Goal: Share content

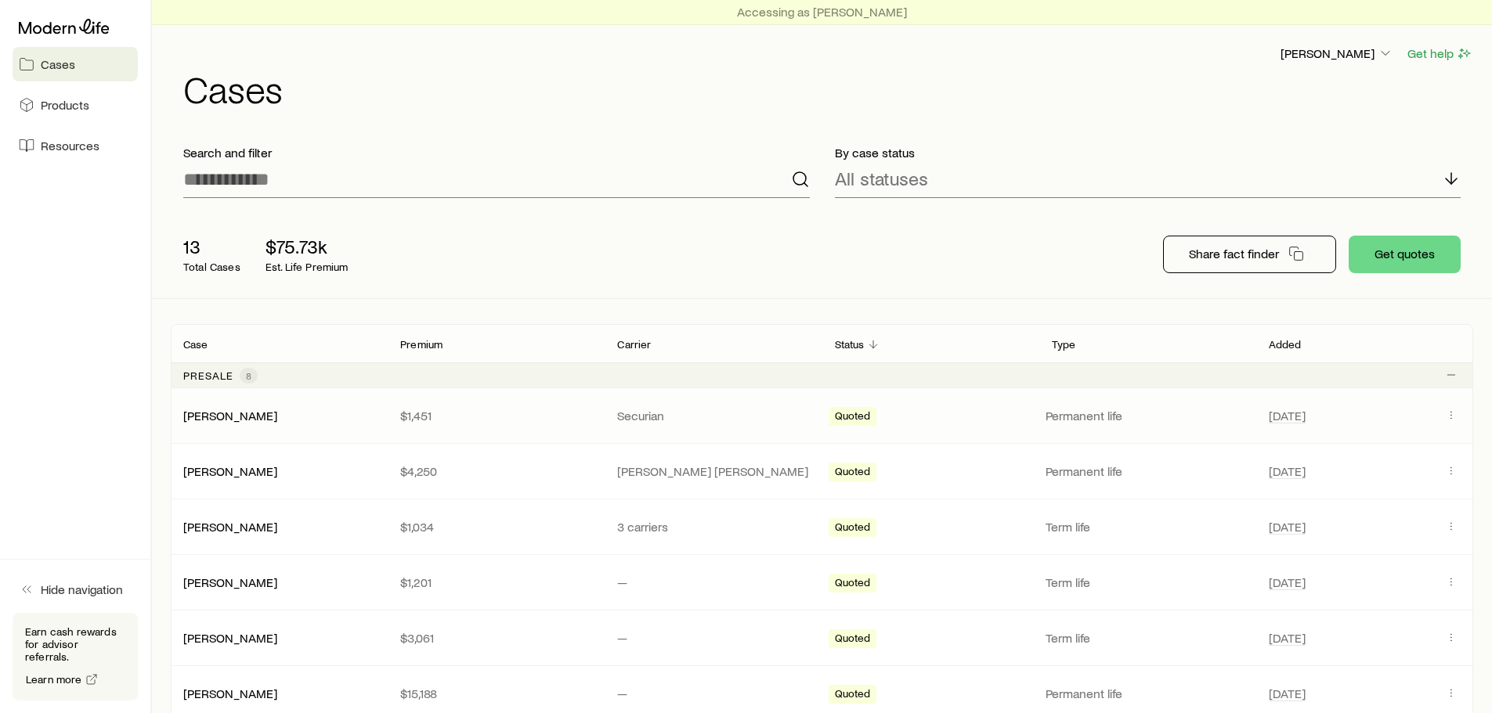
click at [749, 415] on p "Securian" at bounding box center [713, 416] width 192 height 16
click at [229, 416] on link "[PERSON_NAME]" at bounding box center [231, 414] width 94 height 15
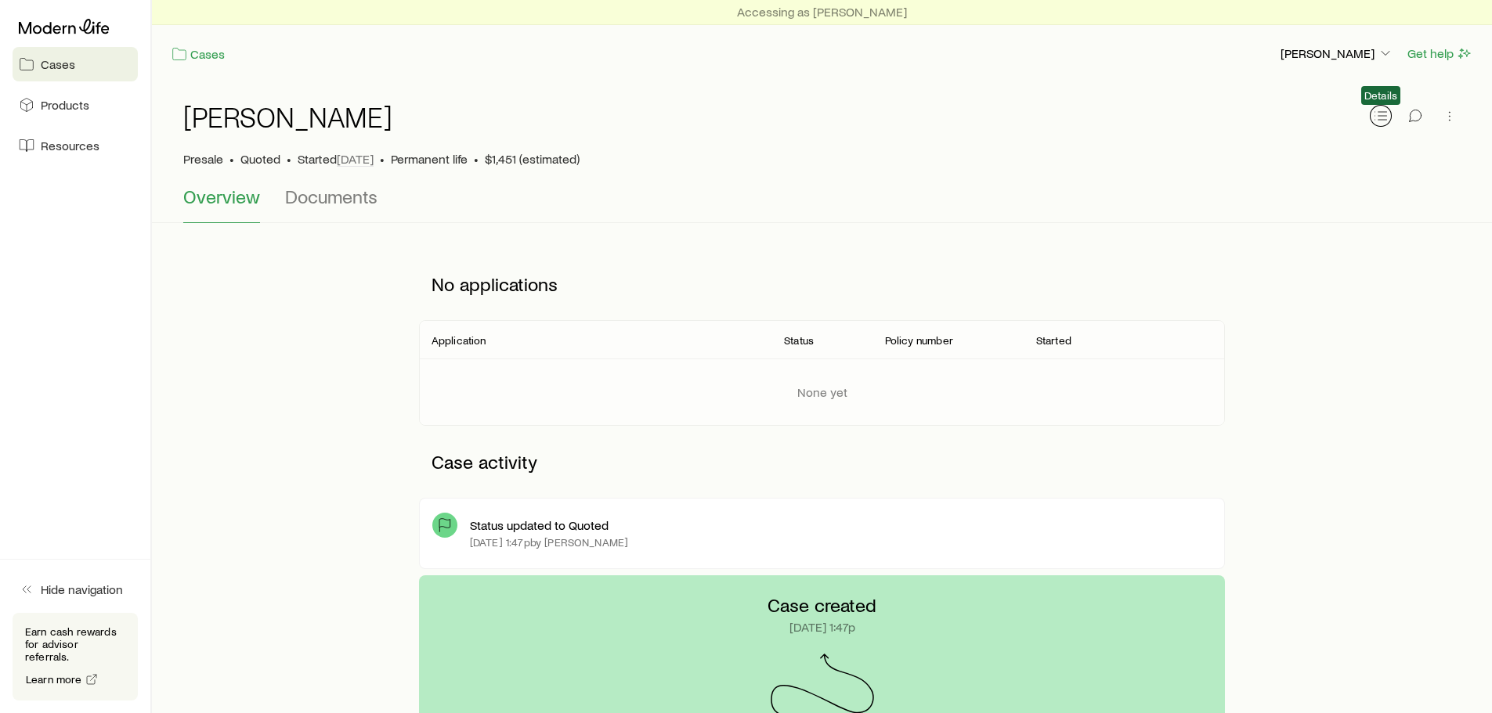
click at [1382, 111] on icon "button" at bounding box center [1381, 116] width 16 height 16
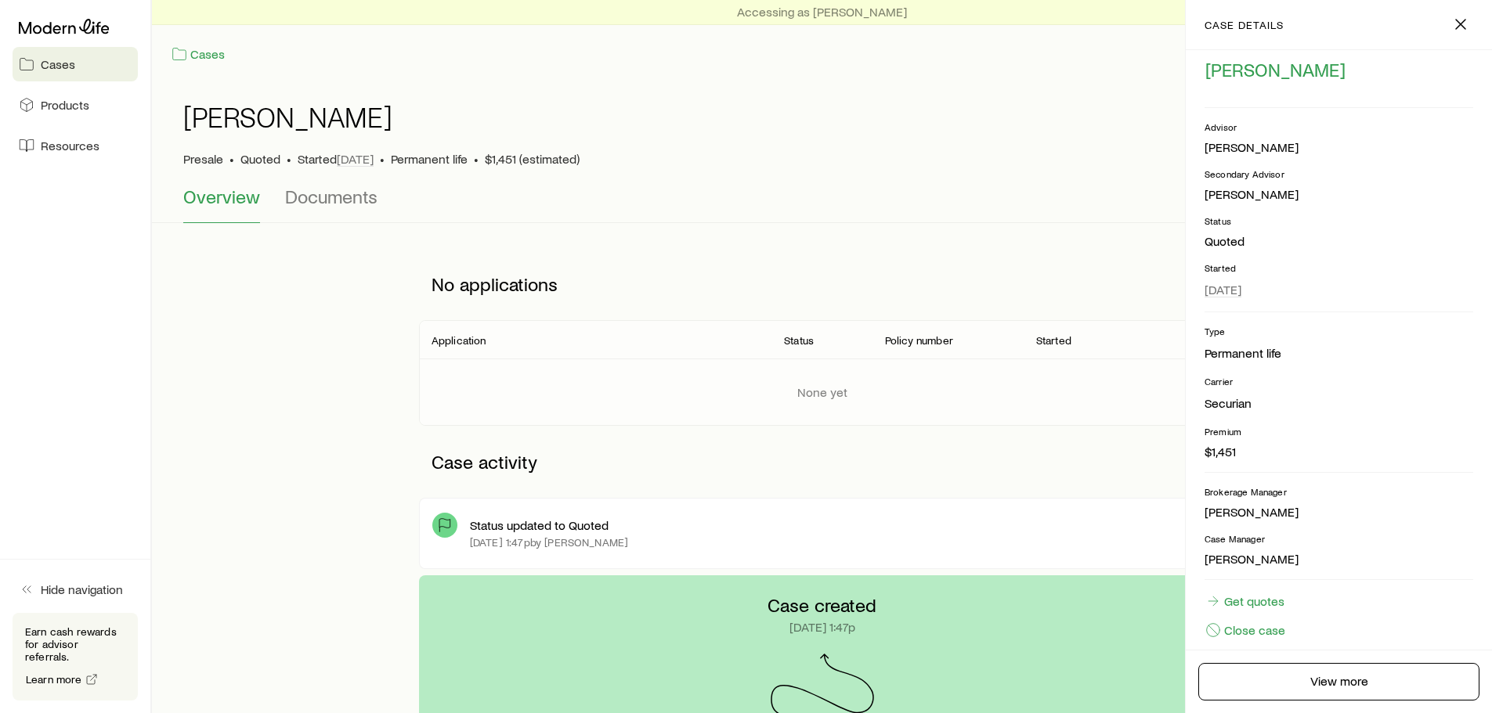
scroll to position [56, 0]
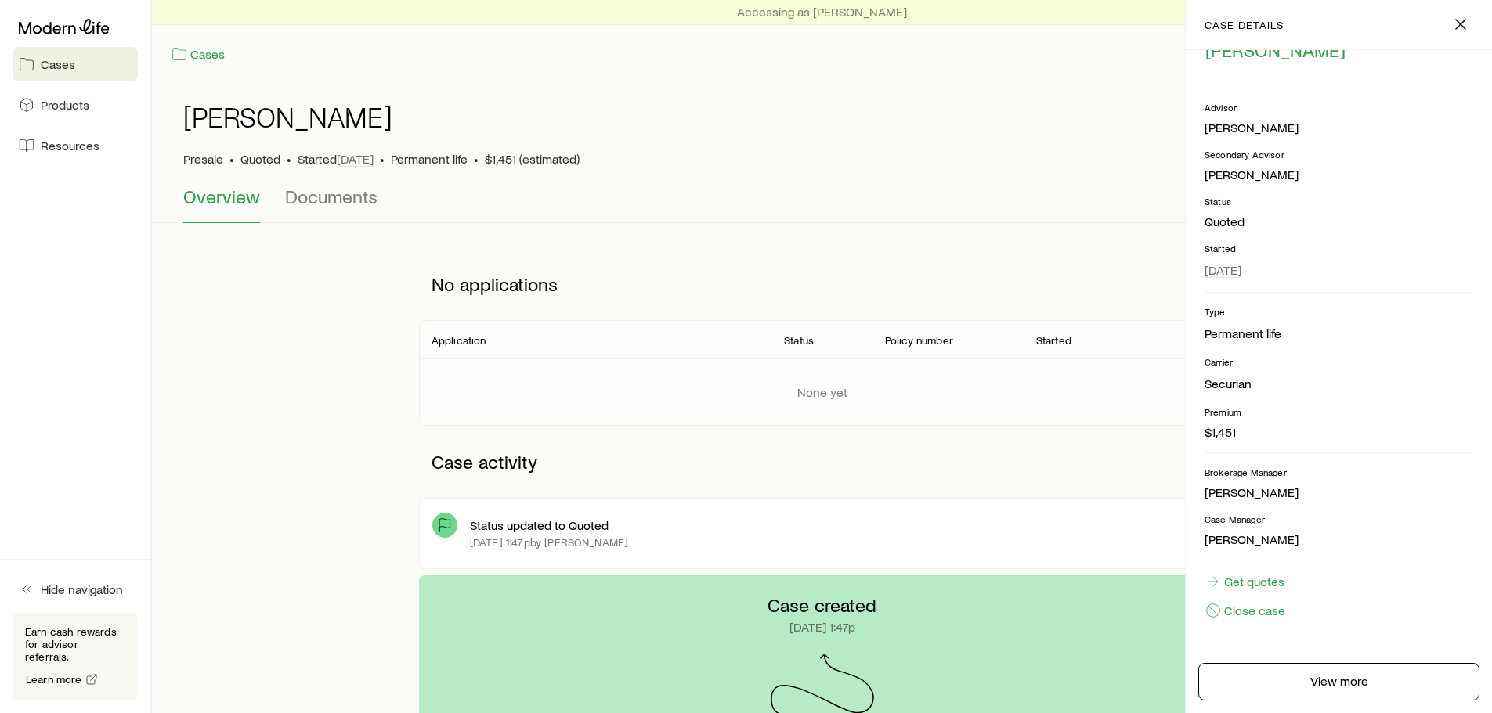
click at [1053, 164] on div "Presale • Quoted • Started [DATE] • Permanent life • $1,451 (estimated)" at bounding box center [821, 159] width 1277 height 16
drag, startPoint x: 1469, startPoint y: 27, endPoint x: 1458, endPoint y: 31, distance: 11.4
click at [1468, 27] on icon "button" at bounding box center [1460, 24] width 19 height 19
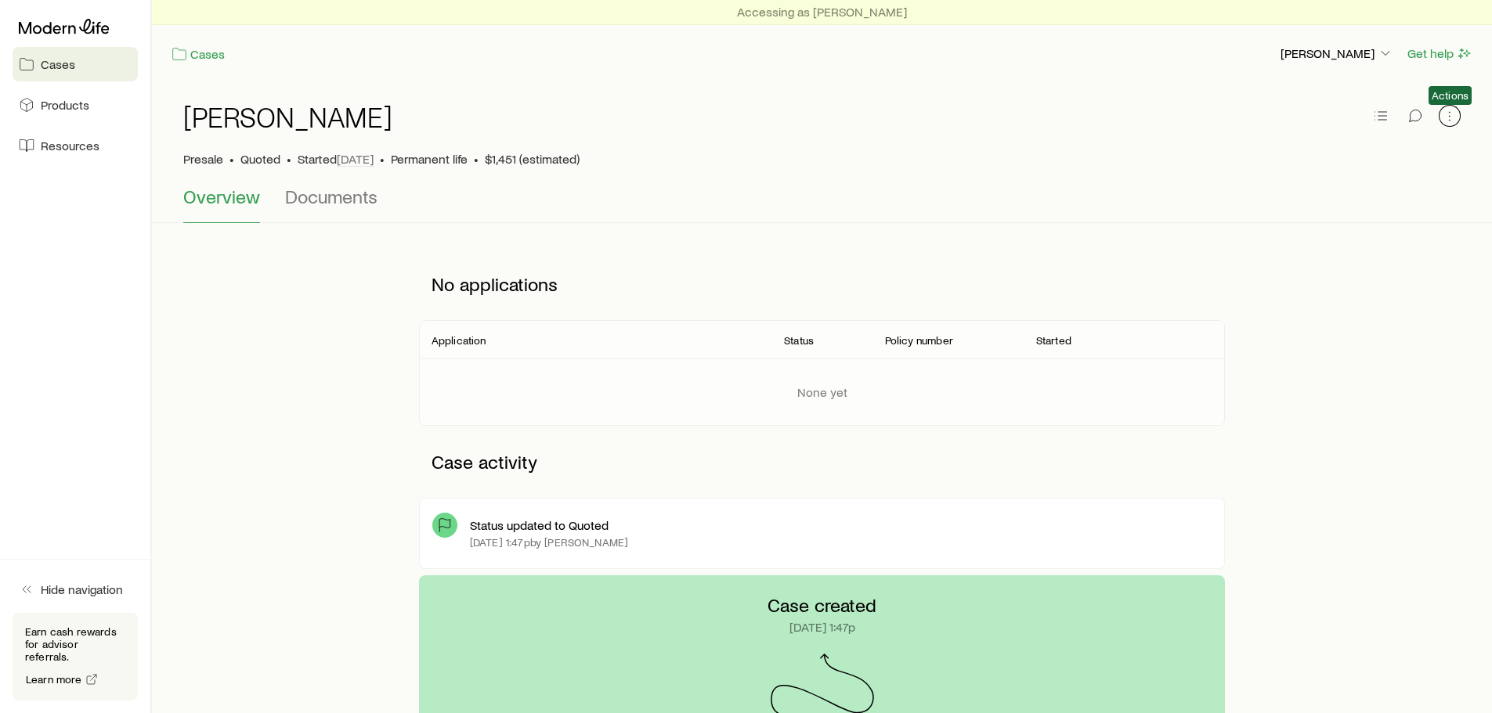
click at [1453, 120] on icon "button" at bounding box center [1450, 116] width 16 height 16
drag, startPoint x: 826, startPoint y: 220, endPoint x: 369, endPoint y: 220, distance: 457.3
click at [814, 222] on div "Overview Documents" at bounding box center [821, 205] width 1277 height 38
click at [43, 69] on span "Cases" at bounding box center [58, 64] width 34 height 16
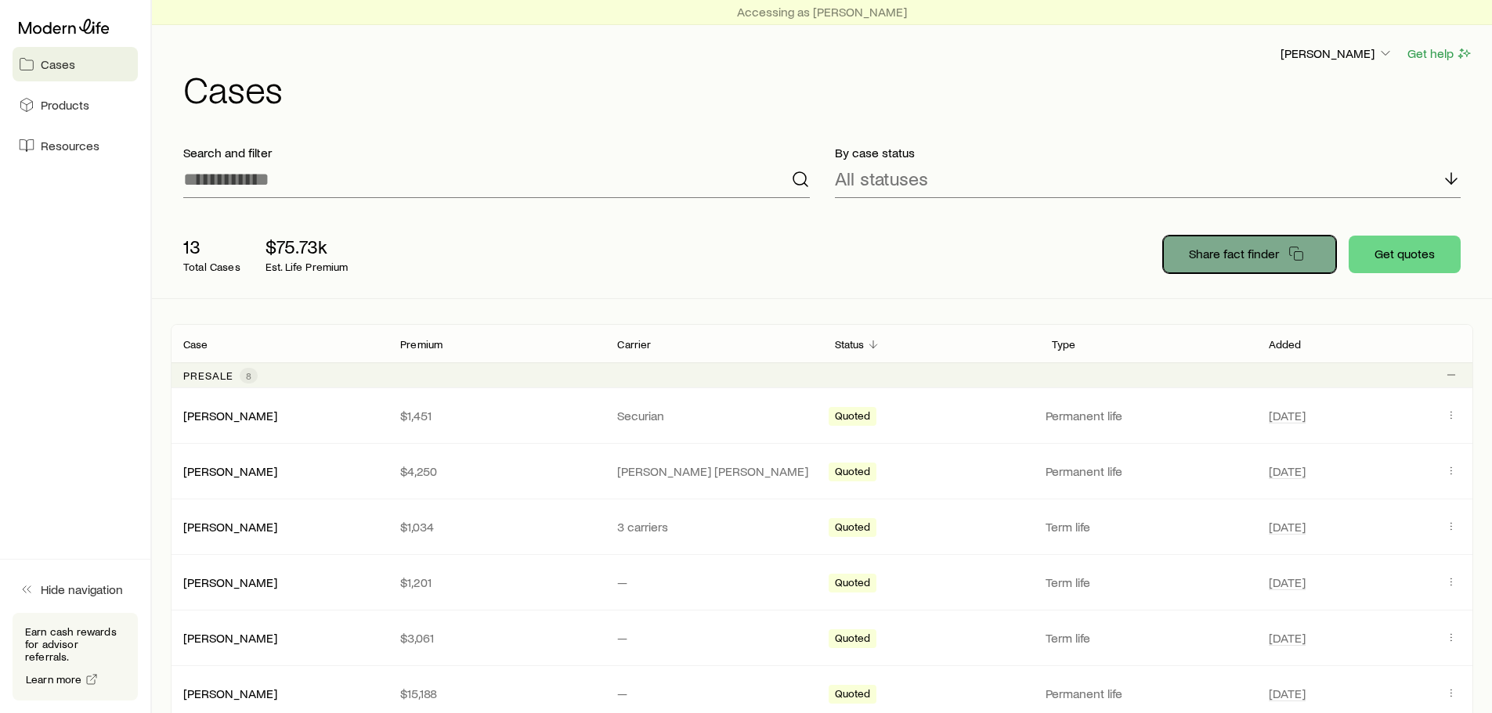
click at [1223, 261] on p "Share fact finder" at bounding box center [1234, 254] width 90 height 16
